Goal: Check status: Check status

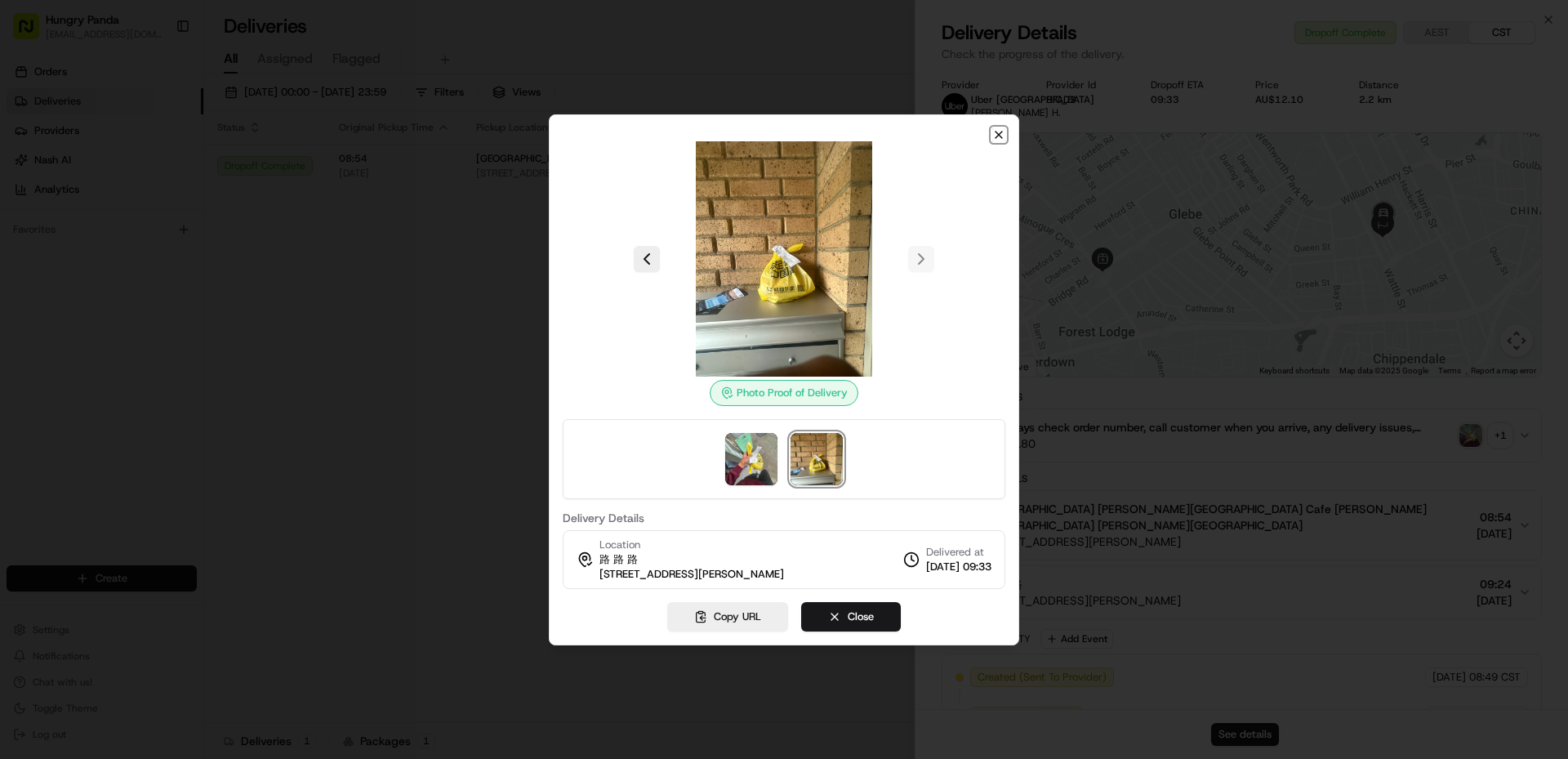
click at [1002, 133] on icon "button" at bounding box center [999, 135] width 13 height 13
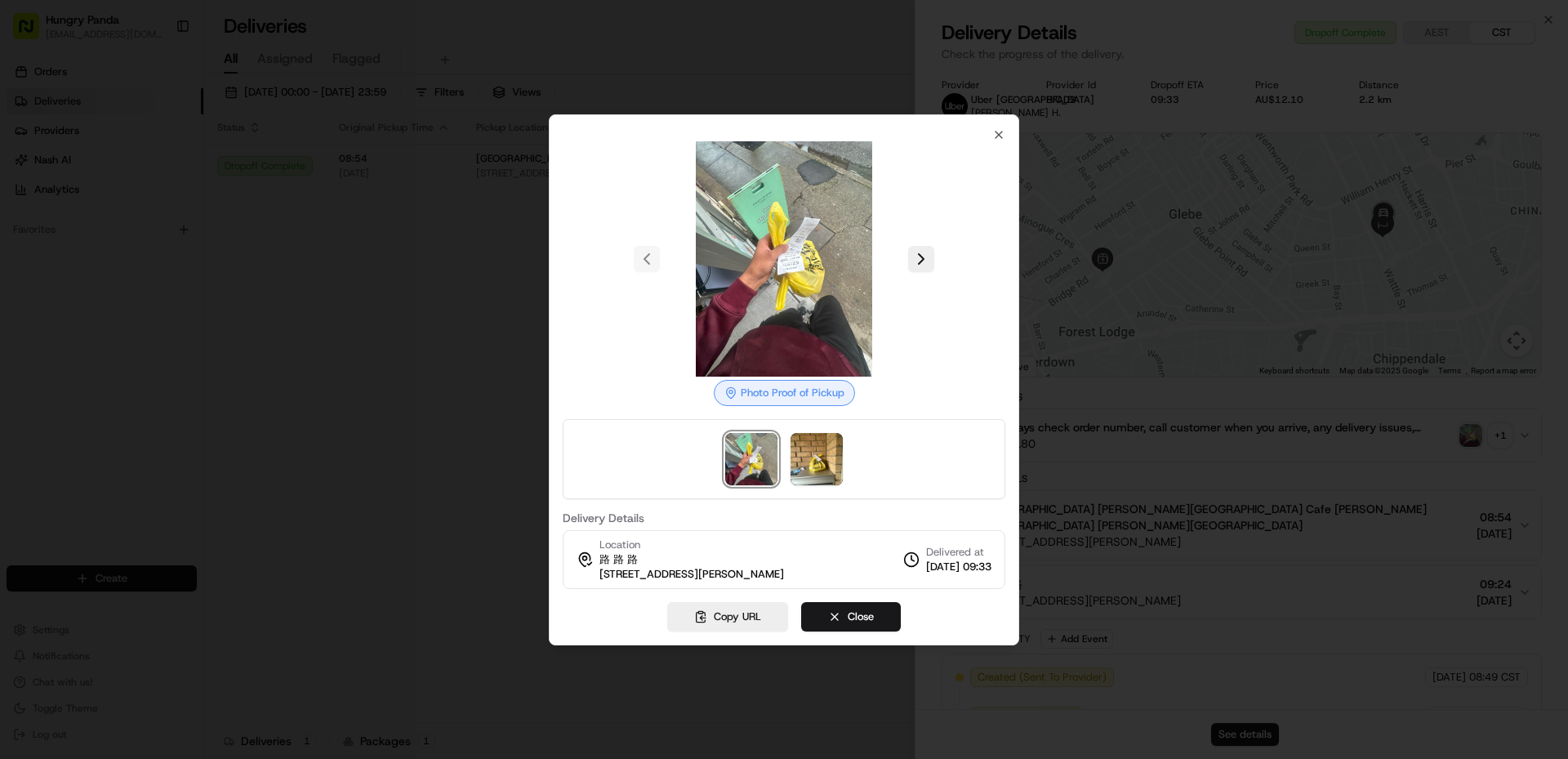
drag, startPoint x: 583, startPoint y: 353, endPoint x: 737, endPoint y: 299, distance: 163.2
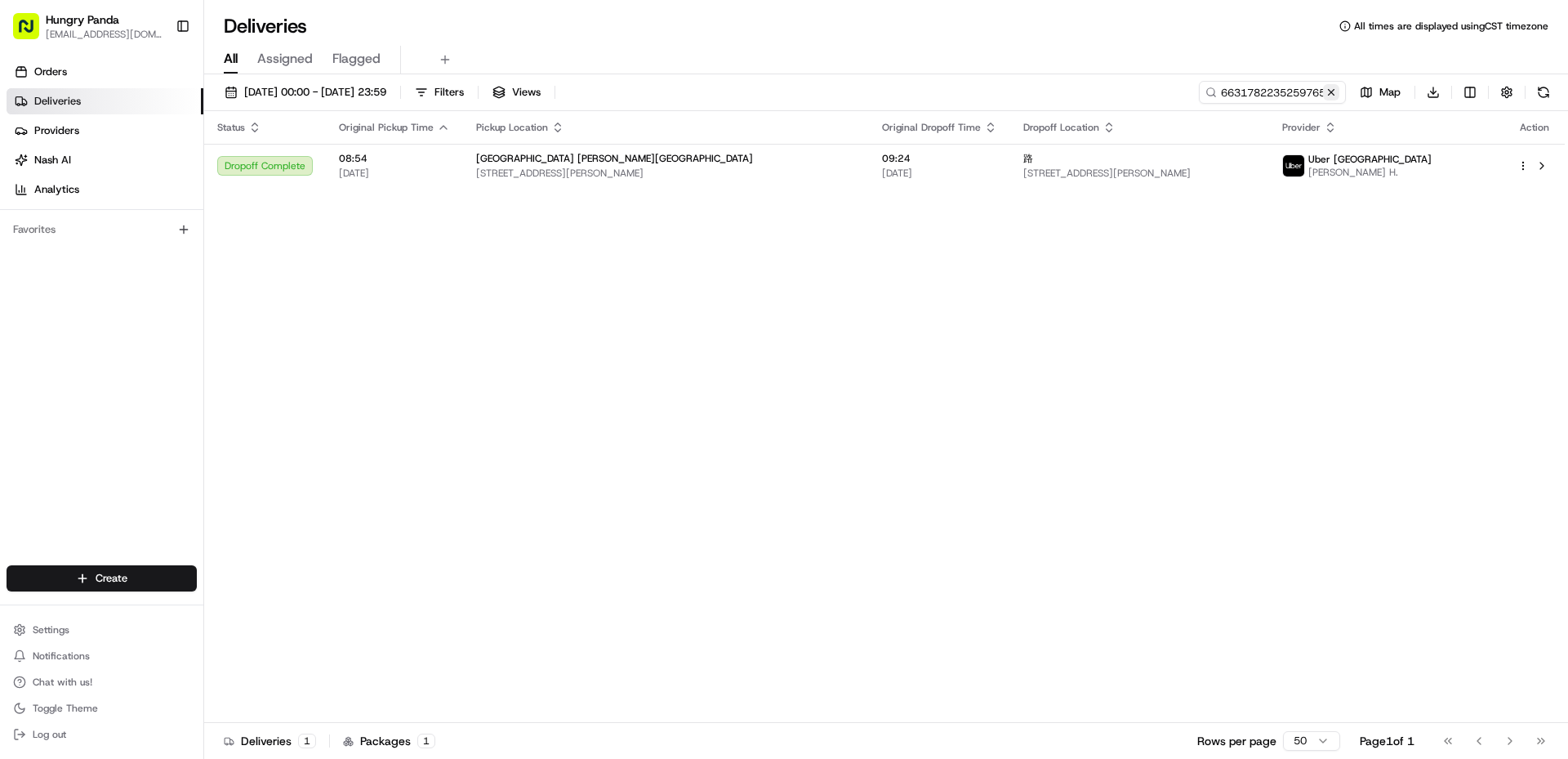
click at [1332, 92] on button at bounding box center [1331, 92] width 16 height 16
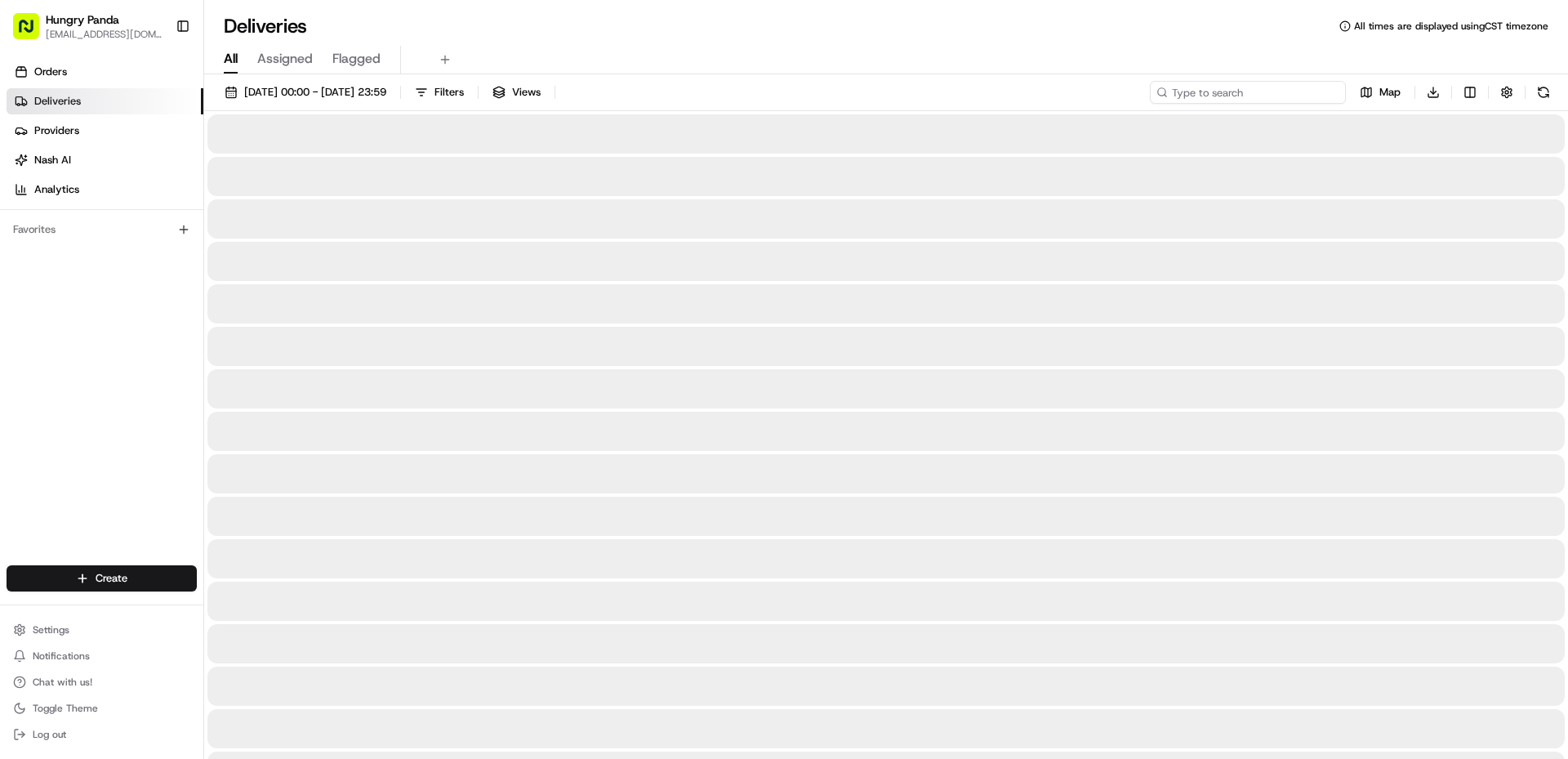
click at [1275, 95] on input at bounding box center [1248, 92] width 196 height 23
paste input "9387648325651773351224"
type input "9387648325651773351224"
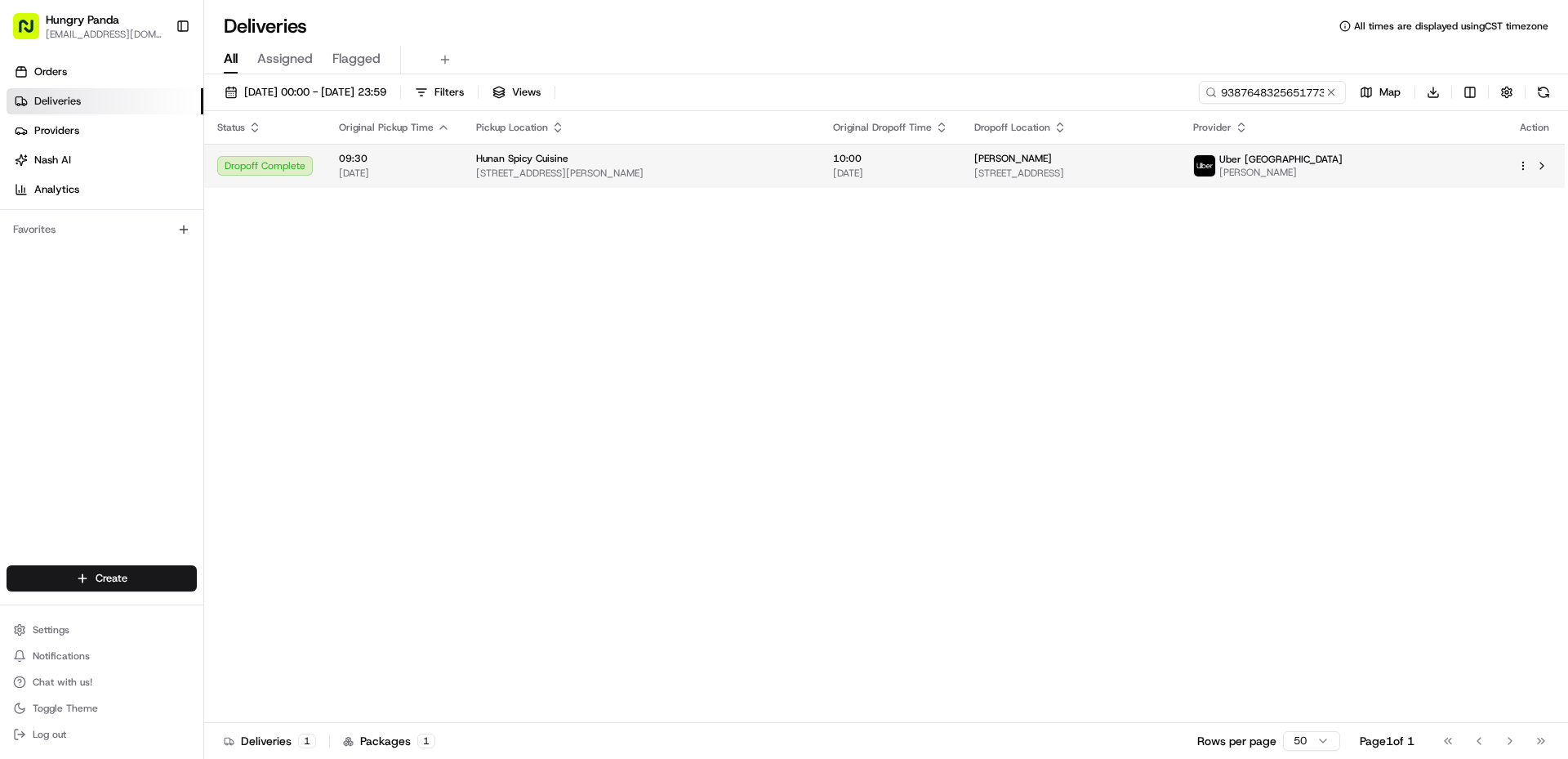
click at [1343, 178] on span "[PERSON_NAME]" at bounding box center [1280, 172] width 124 height 13
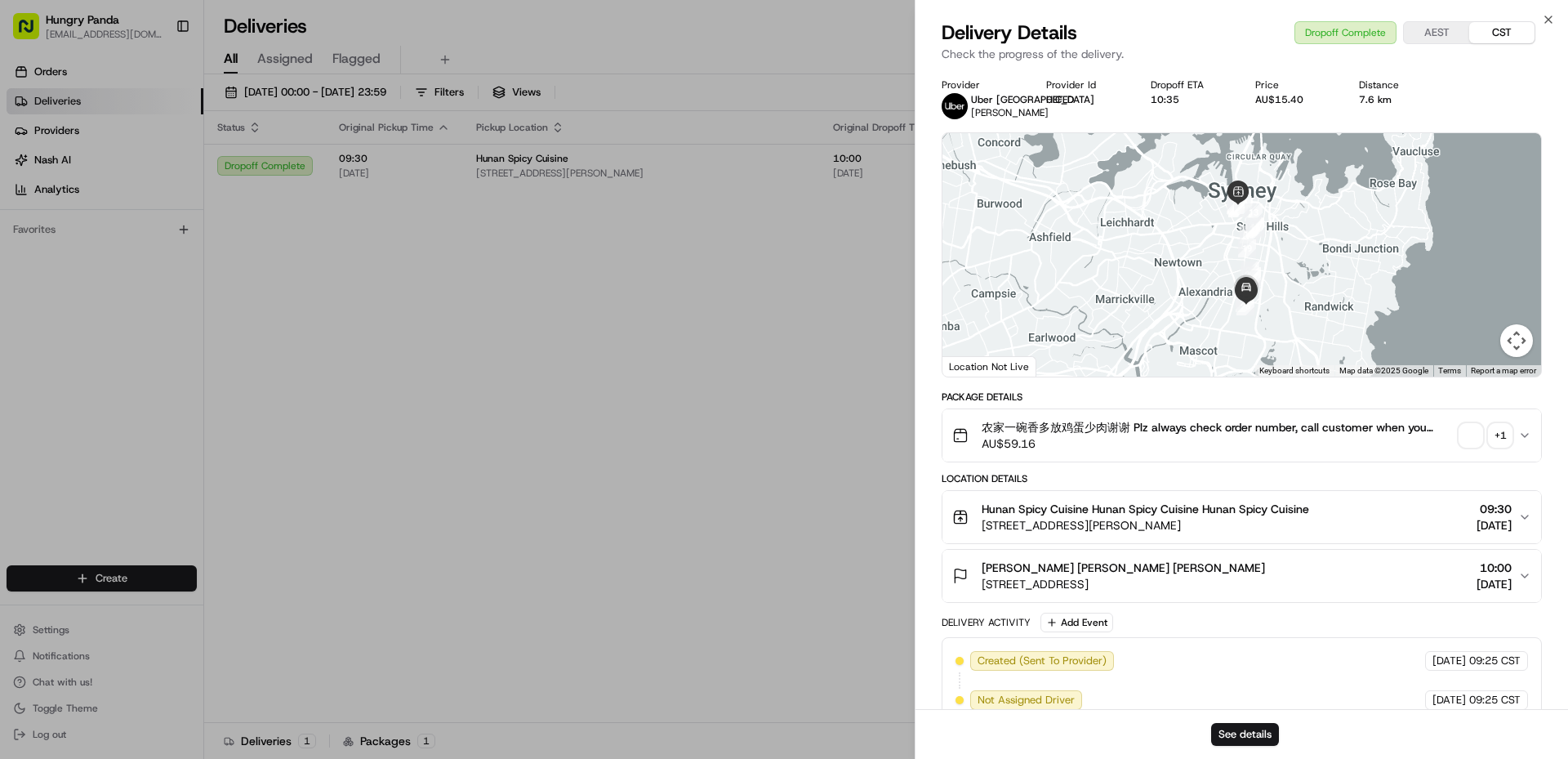
click at [1495, 440] on div "+ 1" at bounding box center [1500, 435] width 23 height 23
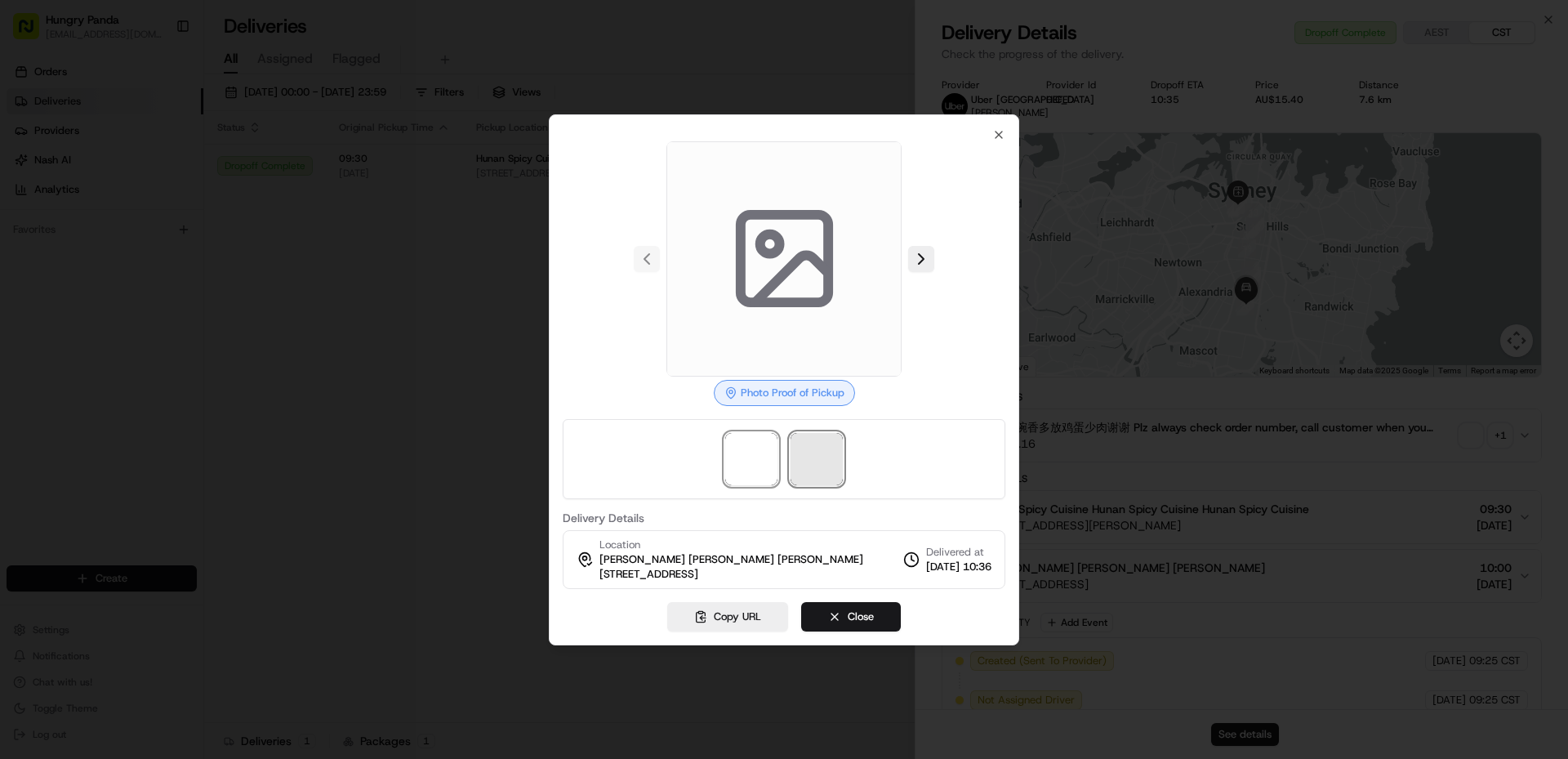
click at [816, 445] on span at bounding box center [816, 459] width 52 height 52
